Goal: Use online tool/utility

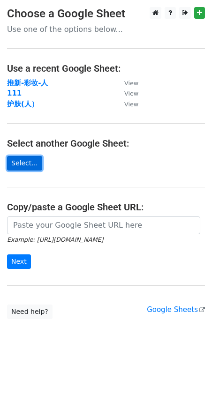
click at [15, 168] on link "Select..." at bounding box center [24, 163] width 35 height 15
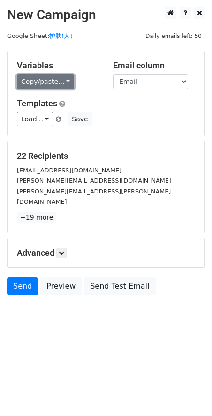
click at [60, 84] on link "Copy/paste..." at bounding box center [45, 81] width 57 height 15
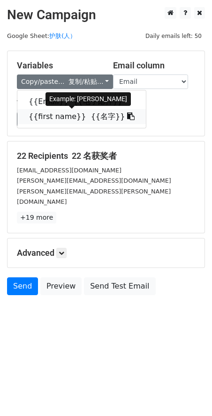
click at [62, 119] on link "{{first name}} {{名字}}" at bounding box center [81, 116] width 128 height 15
